Goal: Task Accomplishment & Management: Manage account settings

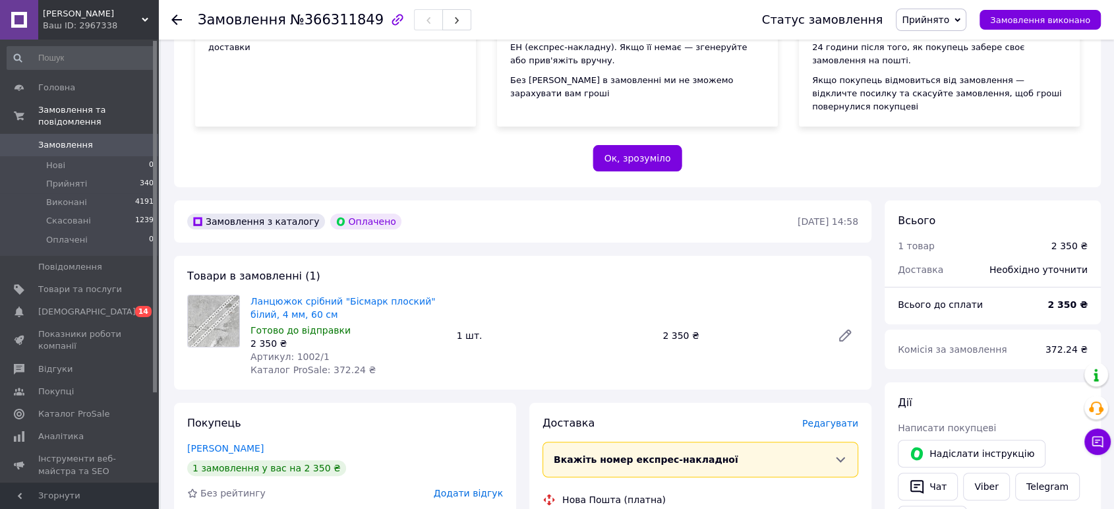
scroll to position [219, 0]
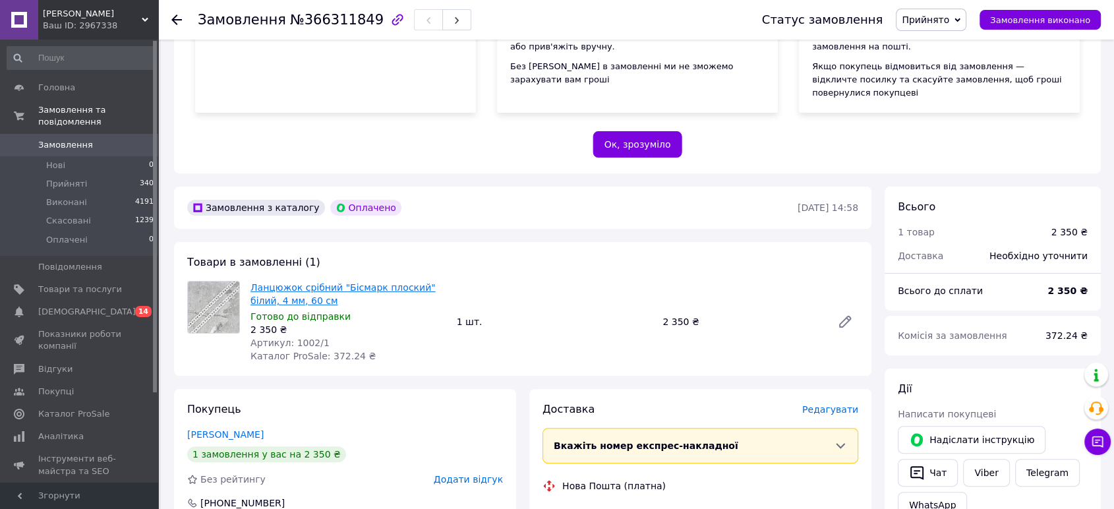
click at [419, 282] on link "Ланцюжок срібний "Бісмарк плоский" білий, 4 мм, 60 см" at bounding box center [342, 294] width 185 height 24
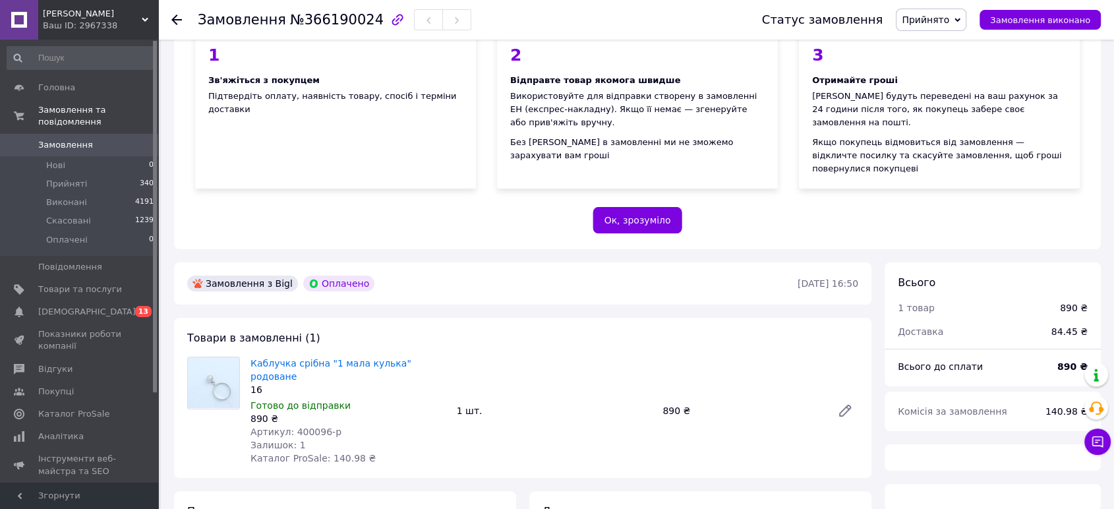
scroll to position [219, 0]
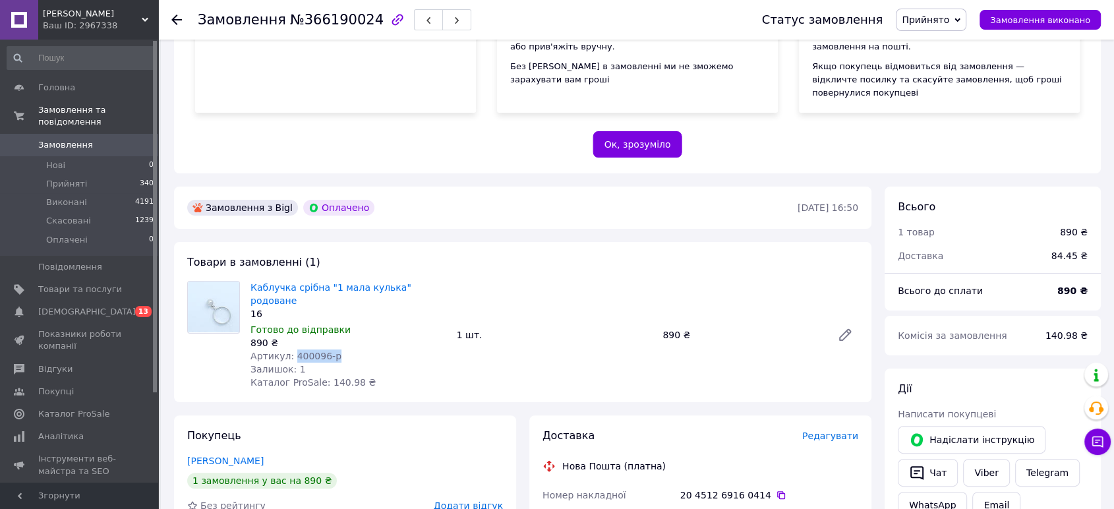
drag, startPoint x: 289, startPoint y: 328, endPoint x: 326, endPoint y: 330, distance: 37.0
click at [326, 351] on span "Артикул: 400096-р" at bounding box center [295, 356] width 91 height 11
copy span "400096-р"
click at [79, 283] on span "Товари та послуги" at bounding box center [80, 289] width 84 height 12
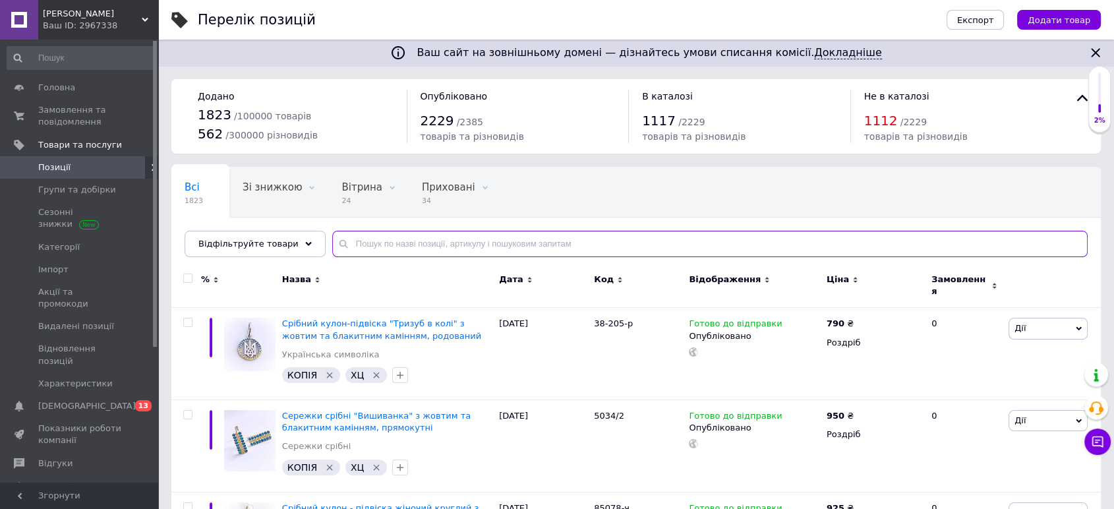
drag, startPoint x: 332, startPoint y: 243, endPoint x: 670, endPoint y: 241, distance: 337.5
click at [670, 241] on input "text" at bounding box center [709, 244] width 755 height 26
paste input "400096-р"
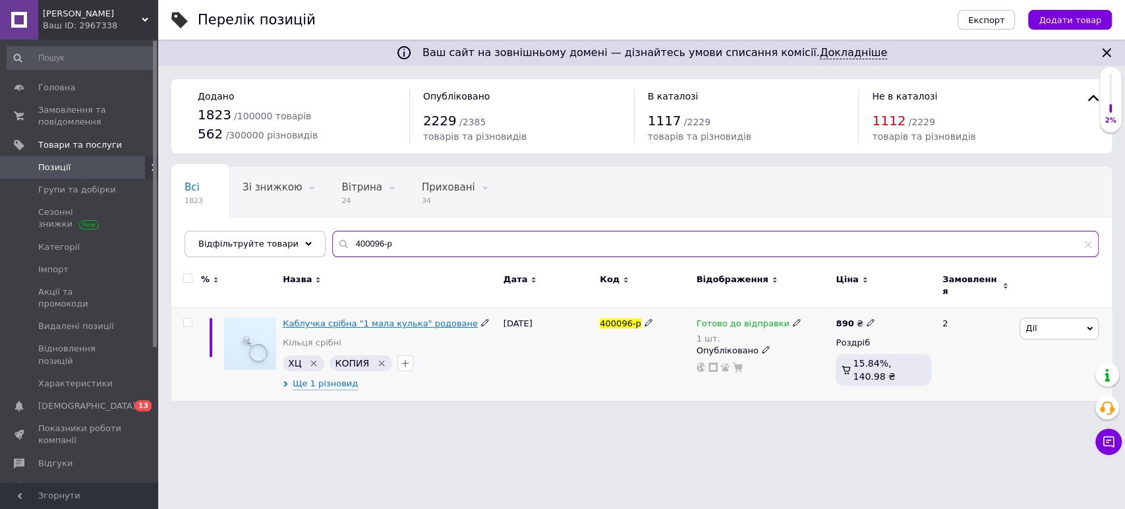
type input "400096-р"
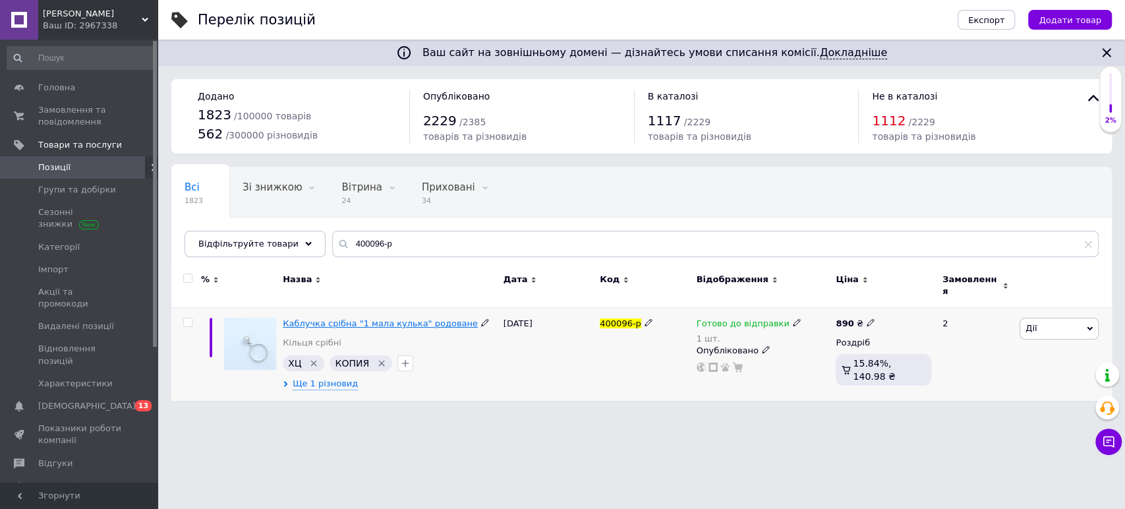
click at [414, 318] on span "Каблучка срібна "1 мала кулька" родоване" at bounding box center [380, 323] width 195 height 10
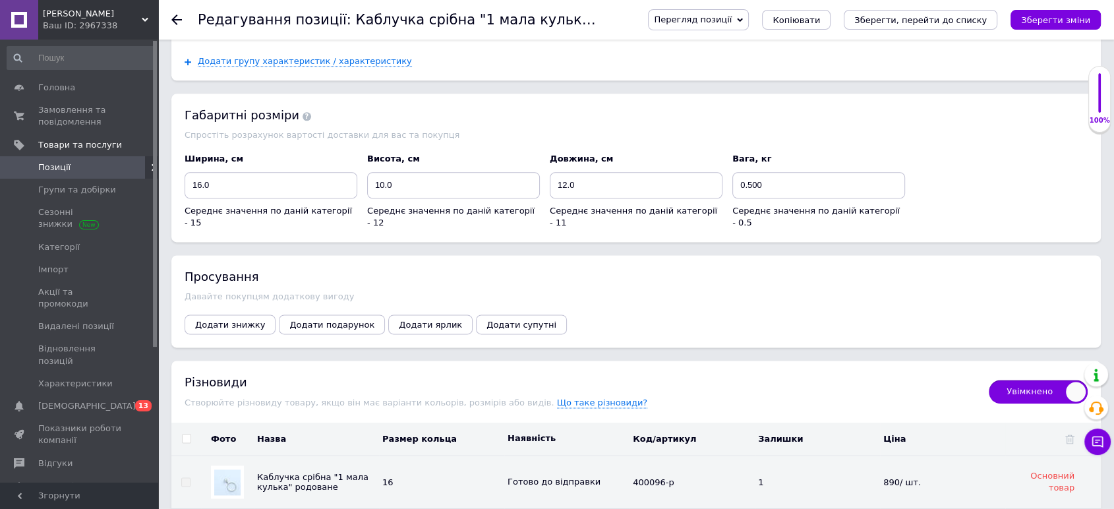
scroll to position [1757, 0]
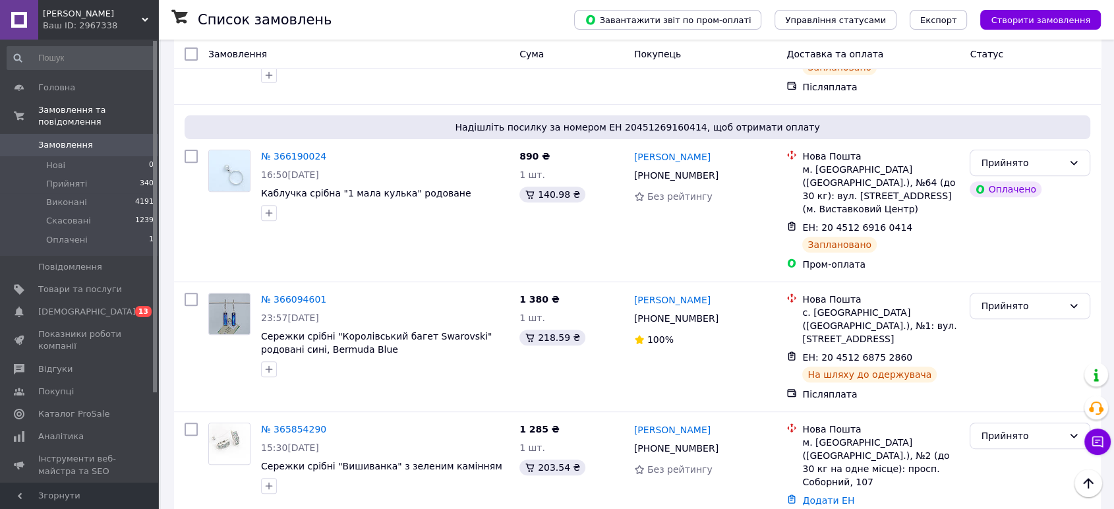
scroll to position [439, 0]
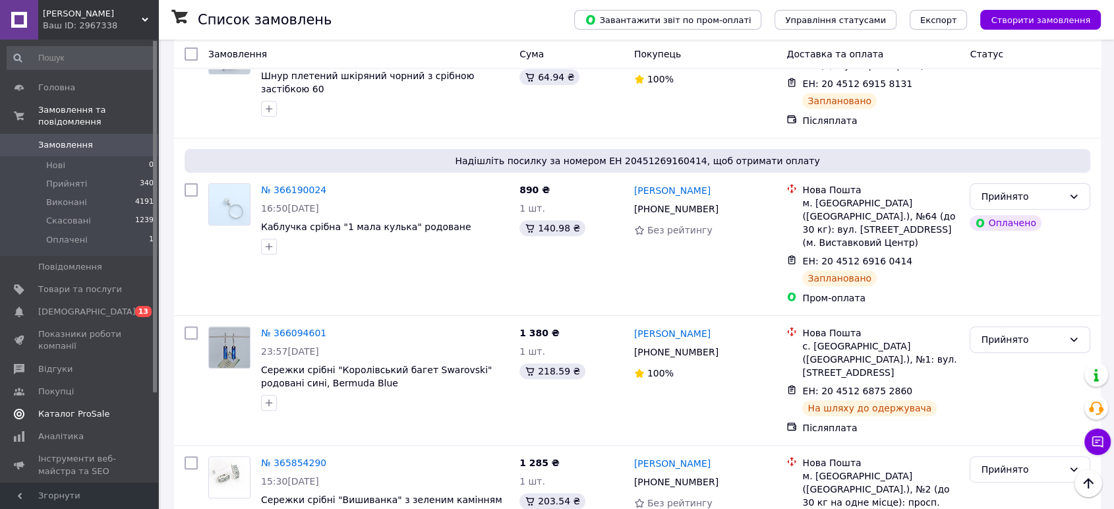
click at [65, 403] on link "Каталог ProSale" at bounding box center [80, 414] width 161 height 22
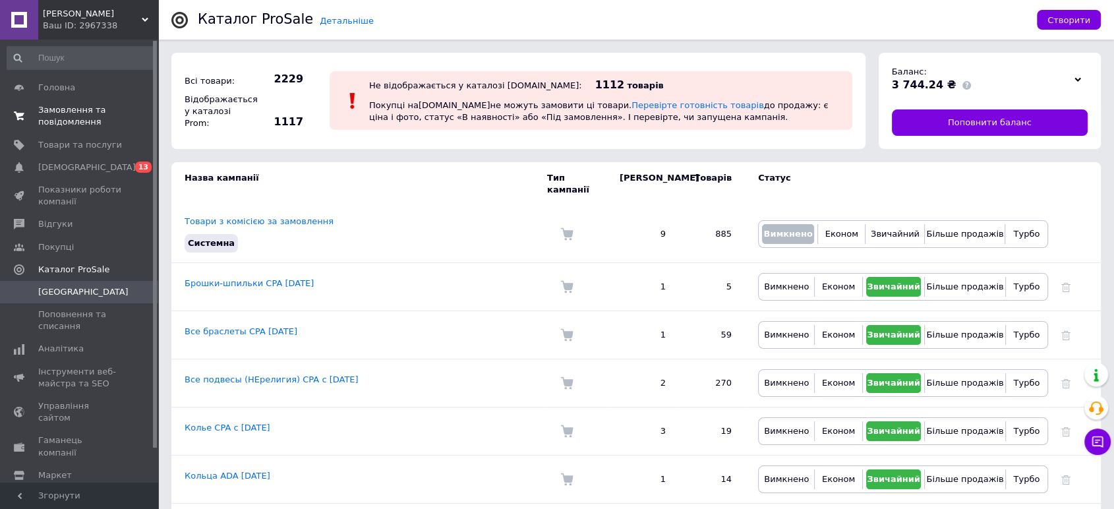
click at [71, 119] on span "Замовлення та повідомлення" at bounding box center [80, 116] width 84 height 24
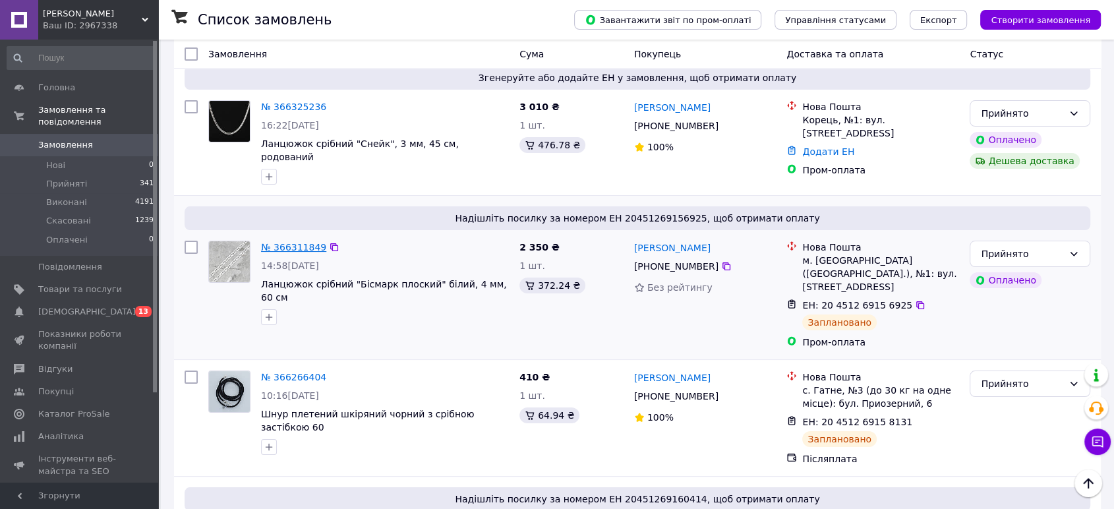
scroll to position [73, 0]
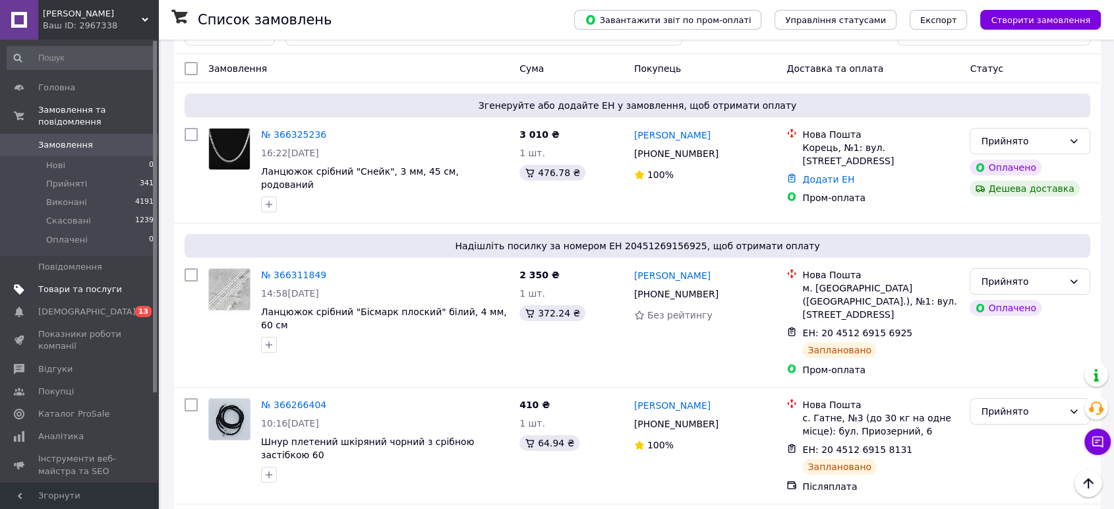
click at [82, 283] on span "Товари та послуги" at bounding box center [80, 289] width 84 height 12
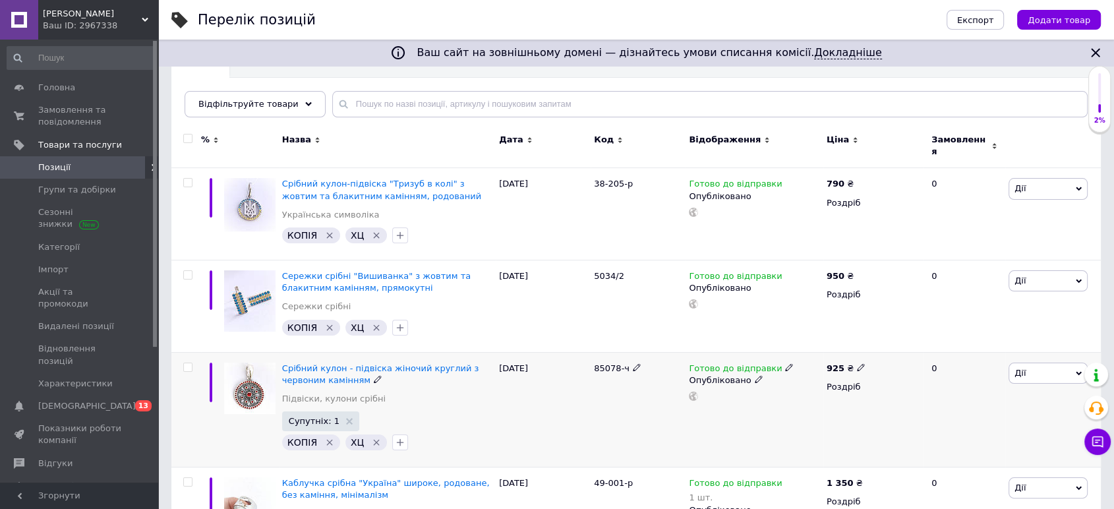
scroll to position [146, 0]
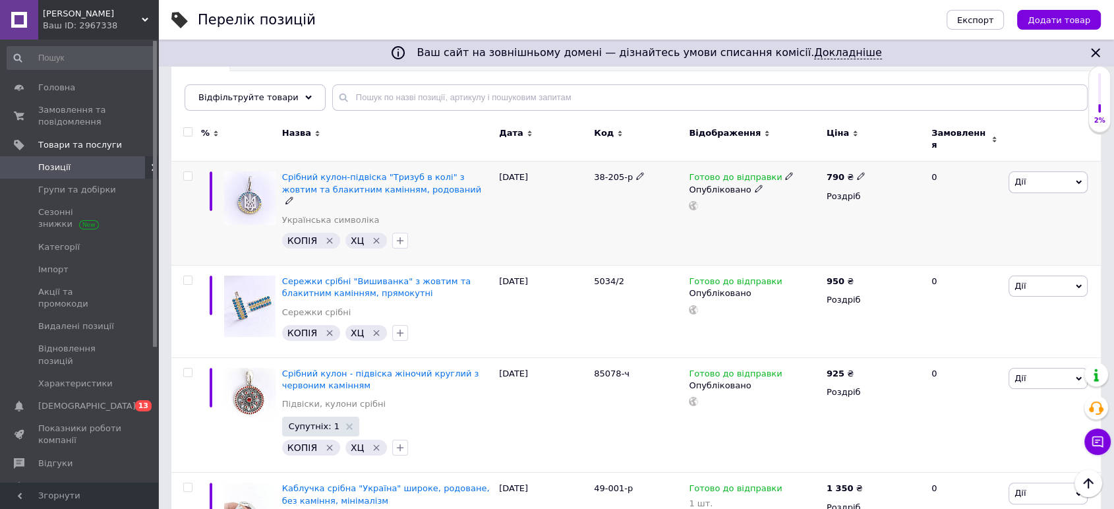
click at [1043, 179] on span "Дії" at bounding box center [1047, 181] width 79 height 21
click at [983, 365] on li "Додати в кампанію Каталог ProSale" at bounding box center [999, 374] width 175 height 18
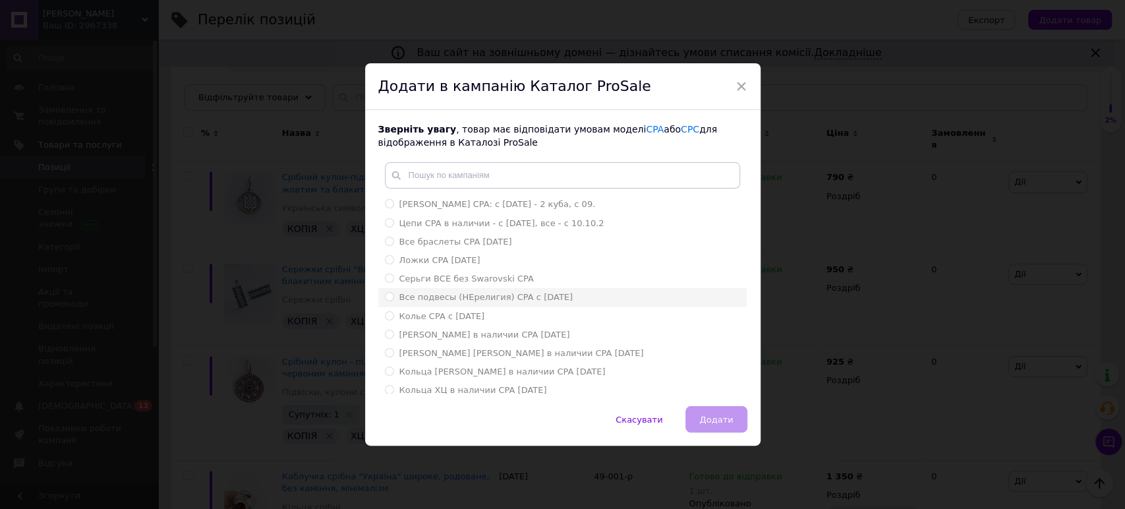
click at [462, 301] on span "Все подвесы (НЕрелигия) CPA с 18.01.2020" at bounding box center [486, 297] width 174 height 10
click at [394, 301] on input "Все подвесы (НЕрелигия) CPA с 18.01.2020" at bounding box center [389, 296] width 9 height 9
radio input "true"
click at [714, 430] on button "Додати" at bounding box center [716, 419] width 61 height 26
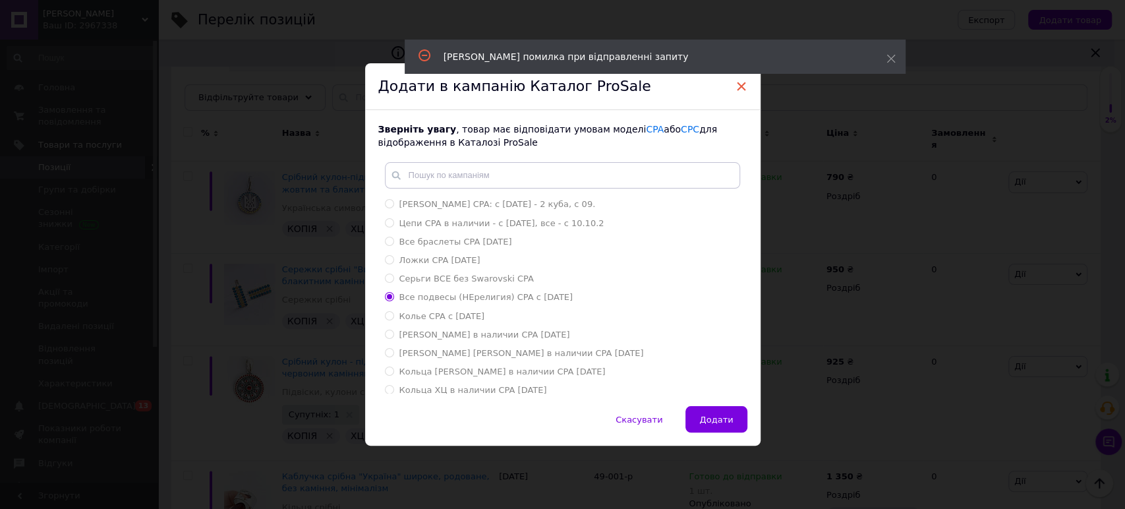
click at [736, 88] on span "×" at bounding box center [742, 86] width 12 height 22
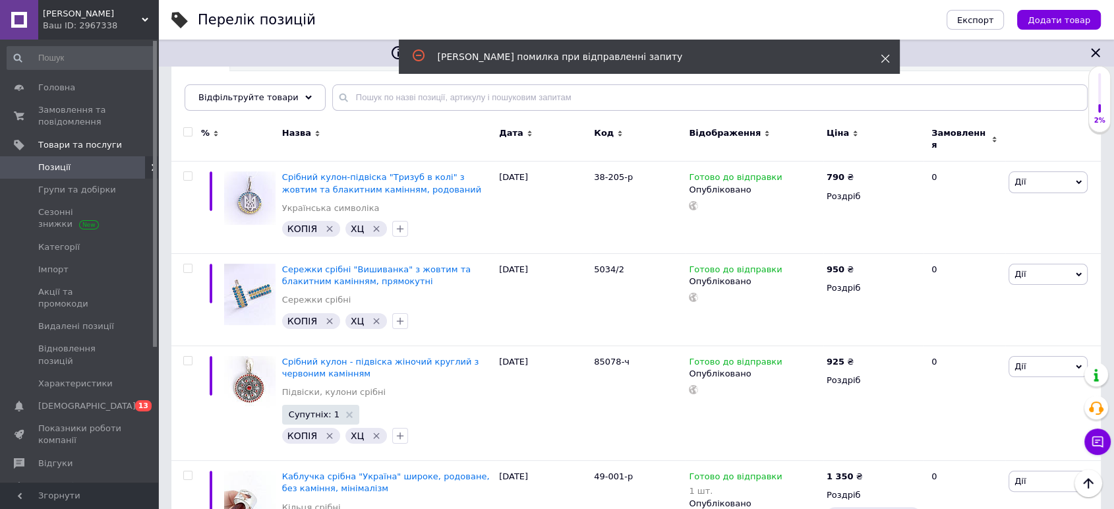
click at [882, 61] on use at bounding box center [885, 59] width 9 height 9
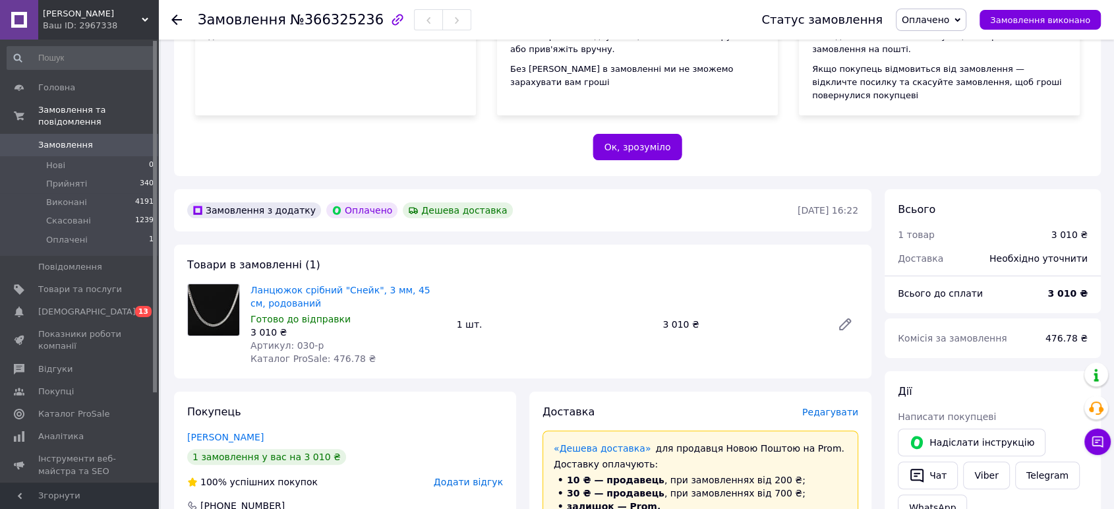
scroll to position [219, 0]
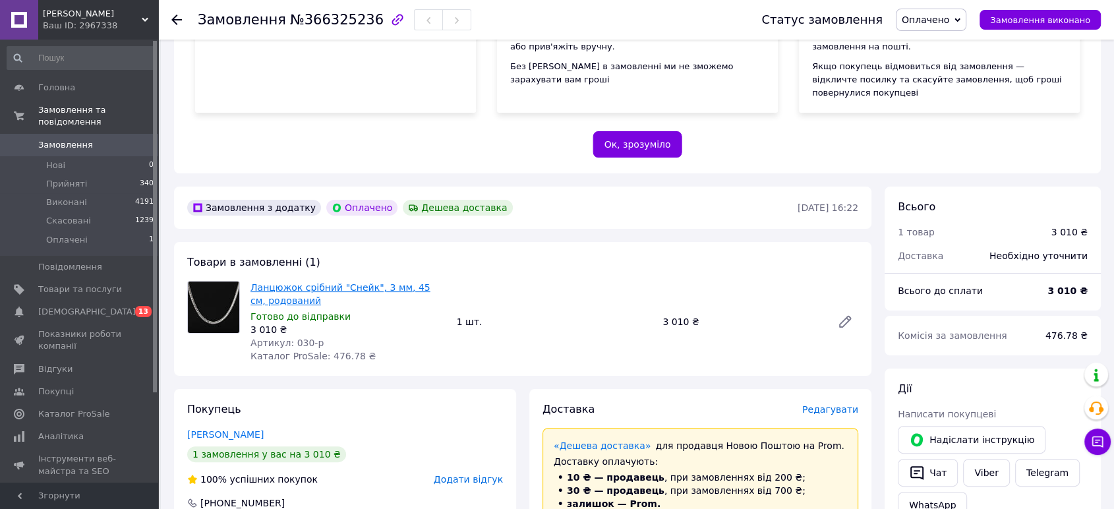
click at [383, 282] on link "Ланцюжок срібний "Снейк", 3 мм, 45 см, родований" at bounding box center [340, 294] width 180 height 24
